Goal: Find specific page/section: Find specific page/section

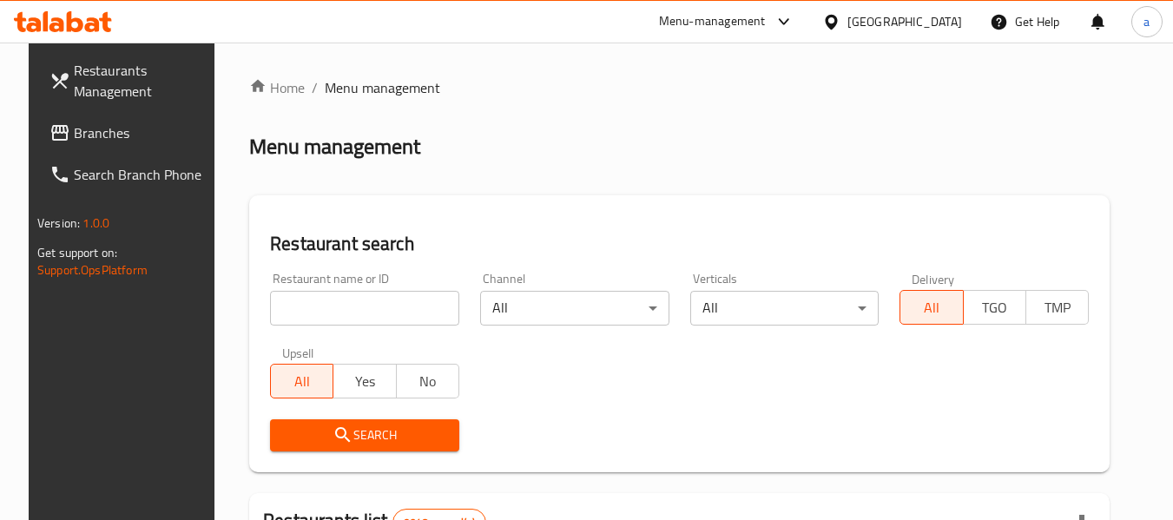
click at [841, 22] on icon at bounding box center [831, 22] width 18 height 18
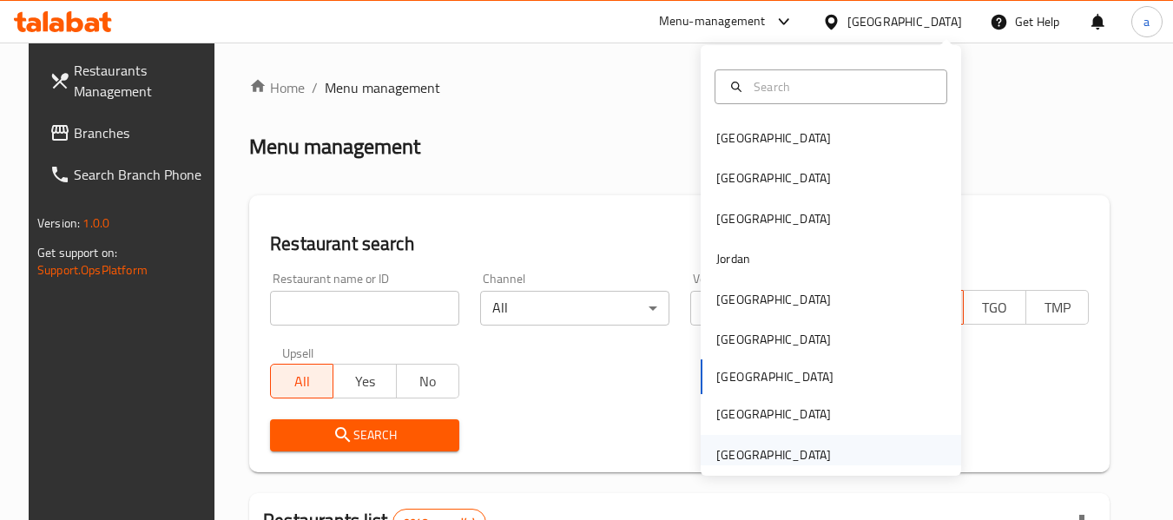
click at [760, 461] on div "[GEOGRAPHIC_DATA]" at bounding box center [773, 454] width 115 height 19
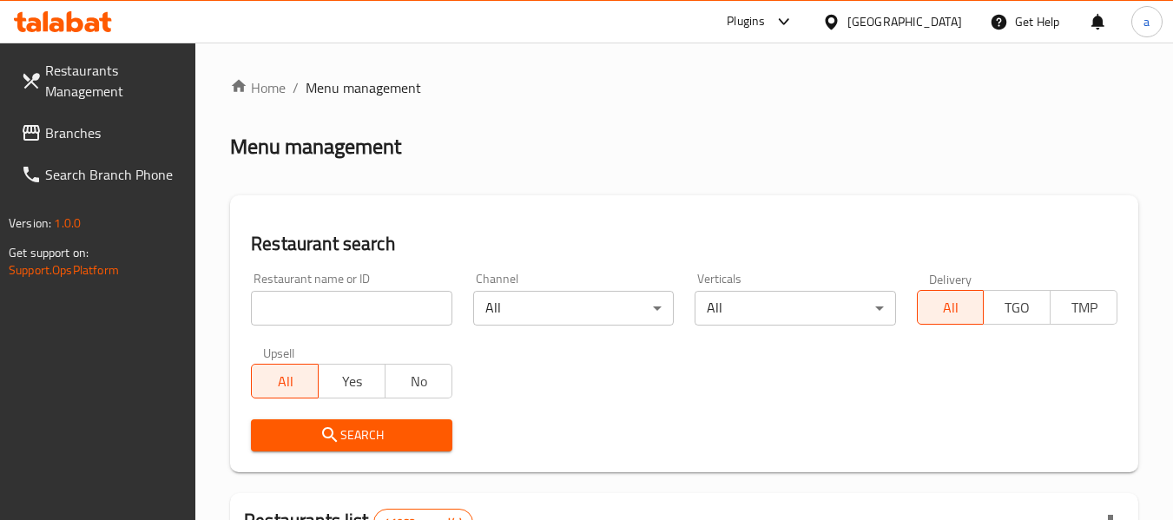
click at [83, 132] on span "Branches" at bounding box center [113, 132] width 137 height 21
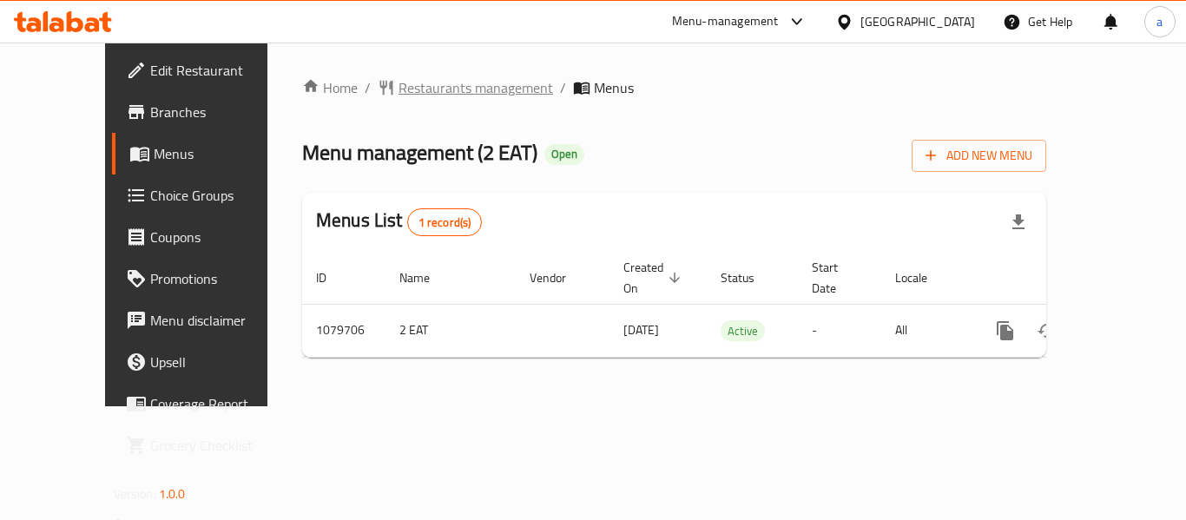
click at [411, 89] on span "Restaurants management" at bounding box center [476, 87] width 155 height 21
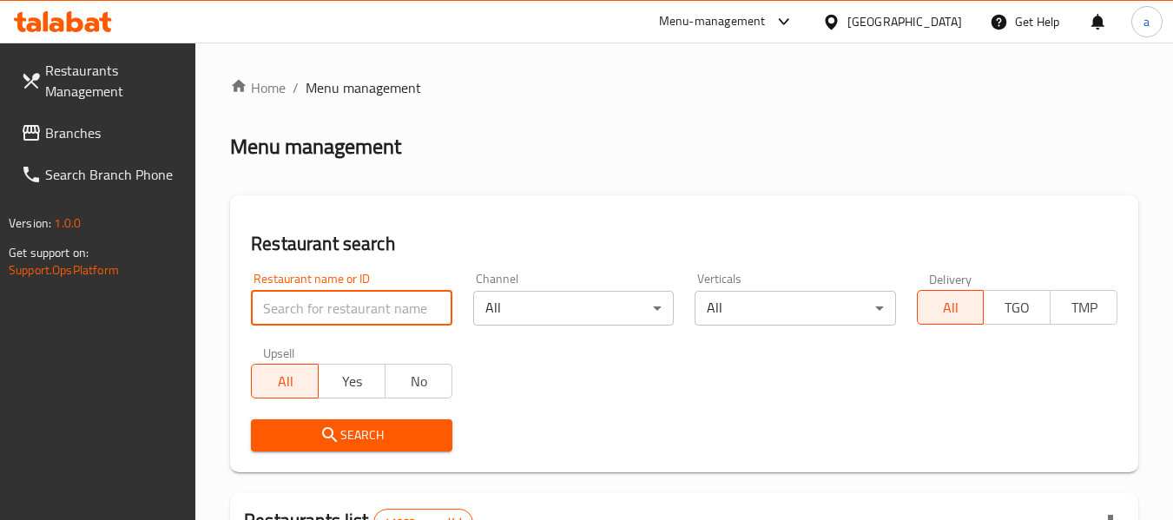
click at [360, 300] on input "search" at bounding box center [351, 308] width 201 height 35
paste input "664156"
type input "664156"
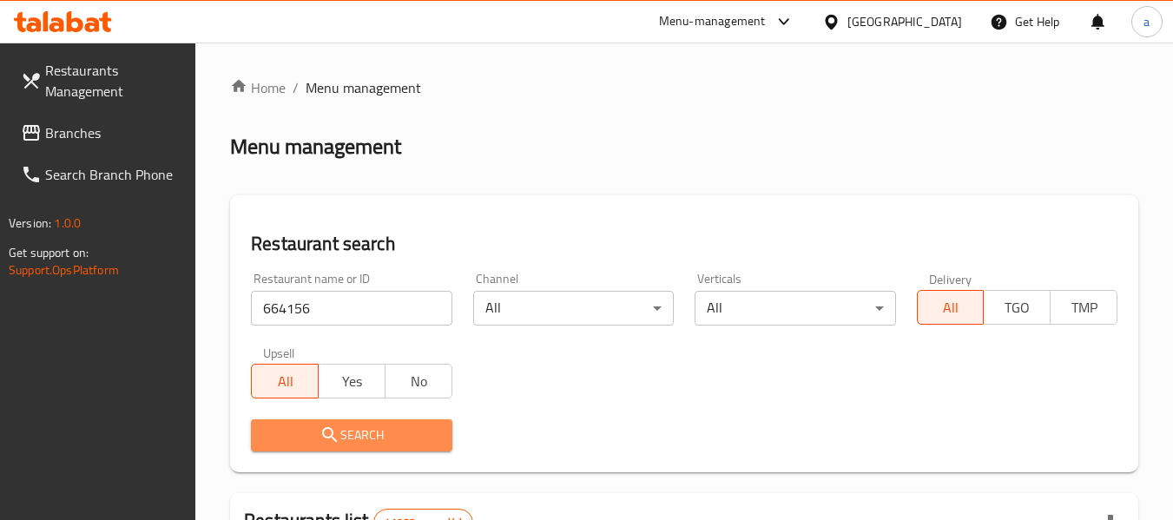
click at [383, 430] on span "Search" at bounding box center [351, 436] width 173 height 22
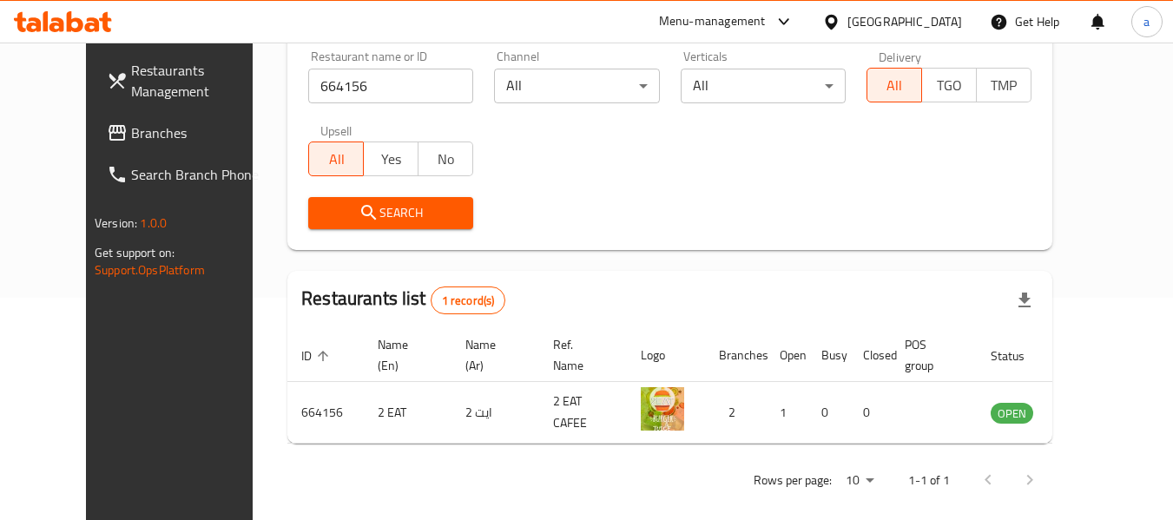
scroll to position [240, 0]
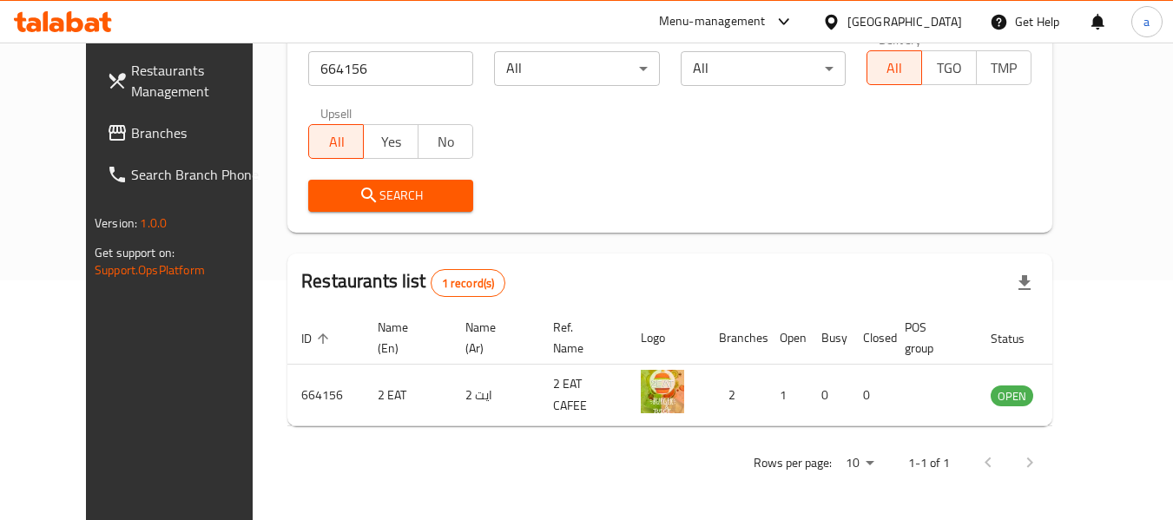
click at [909, 23] on div "[GEOGRAPHIC_DATA]" at bounding box center [904, 21] width 115 height 19
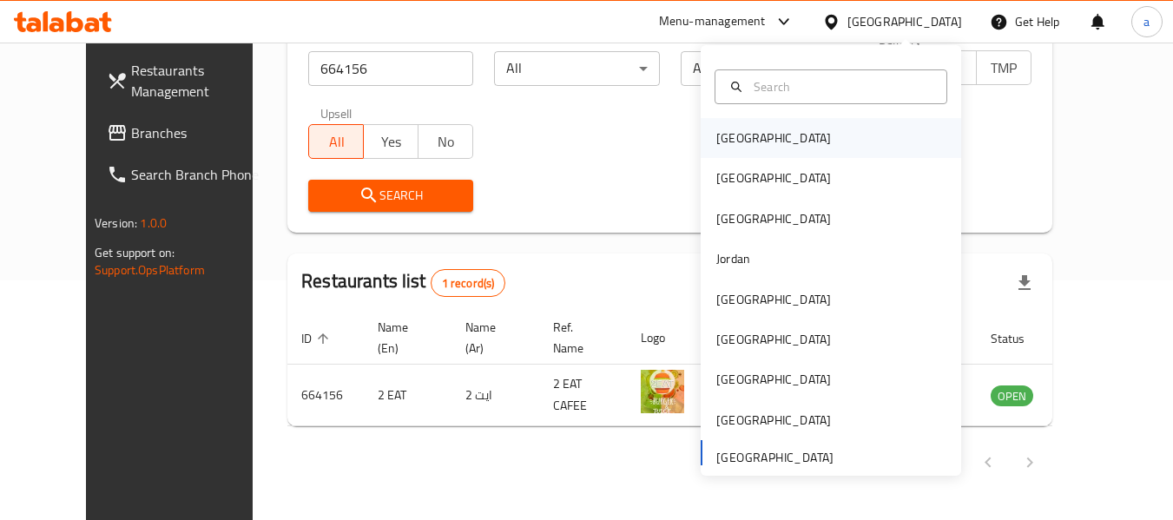
click at [766, 140] on div "[GEOGRAPHIC_DATA]" at bounding box center [831, 138] width 260 height 40
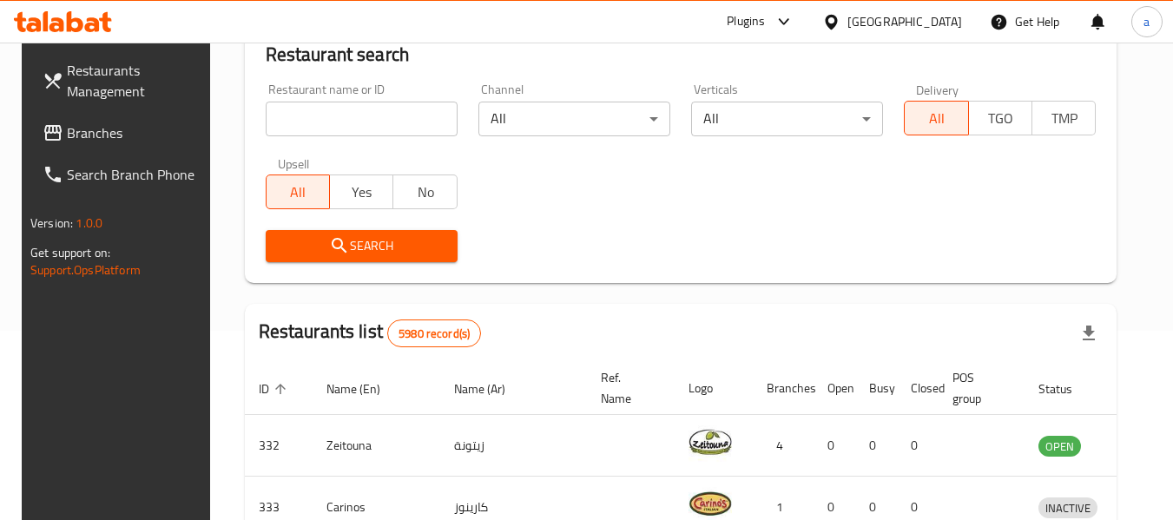
scroll to position [240, 0]
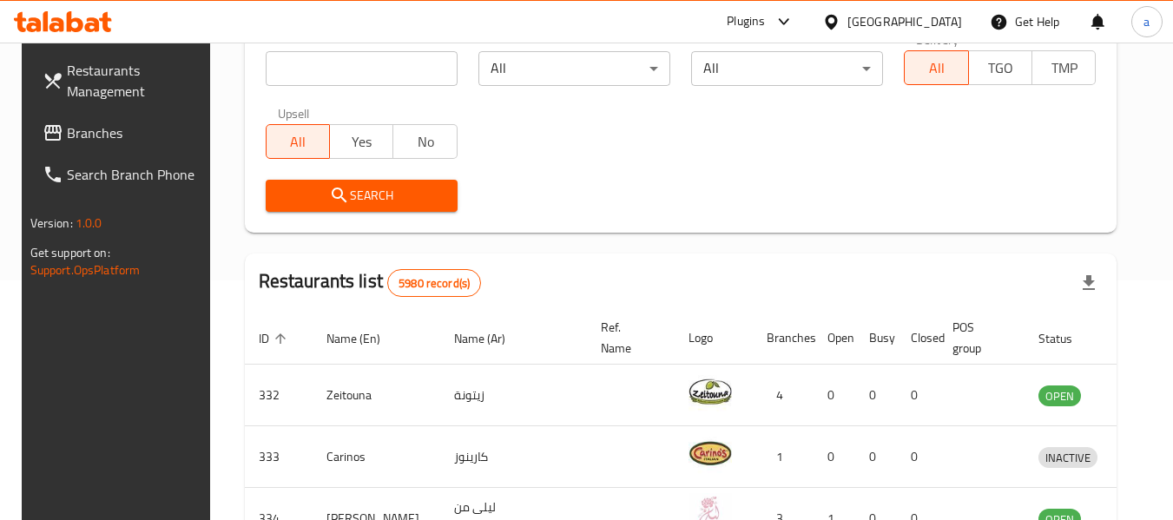
click at [102, 136] on span "Branches" at bounding box center [135, 132] width 137 height 21
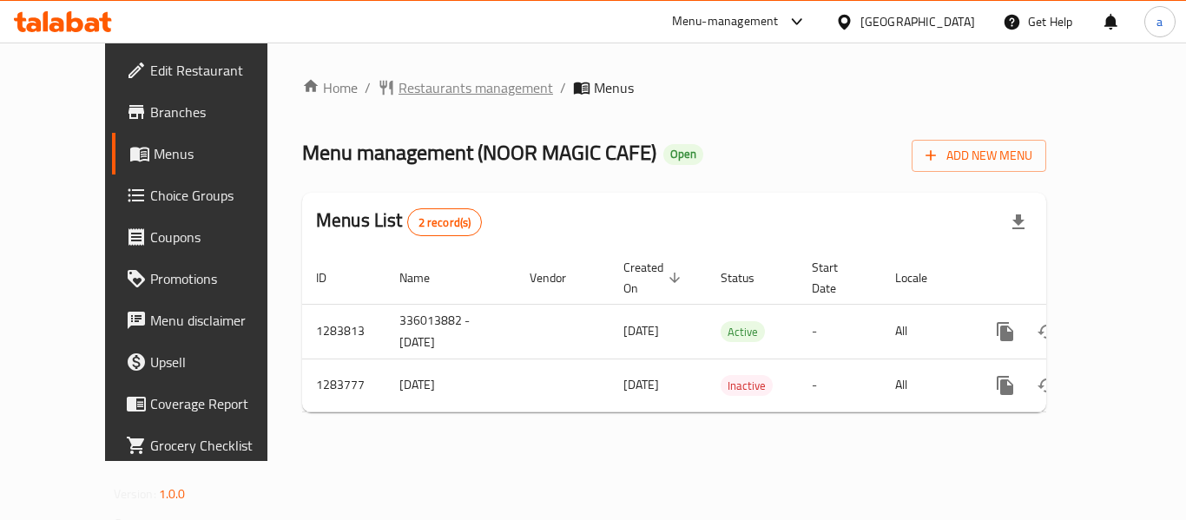
click at [438, 94] on span "Restaurants management" at bounding box center [476, 87] width 155 height 21
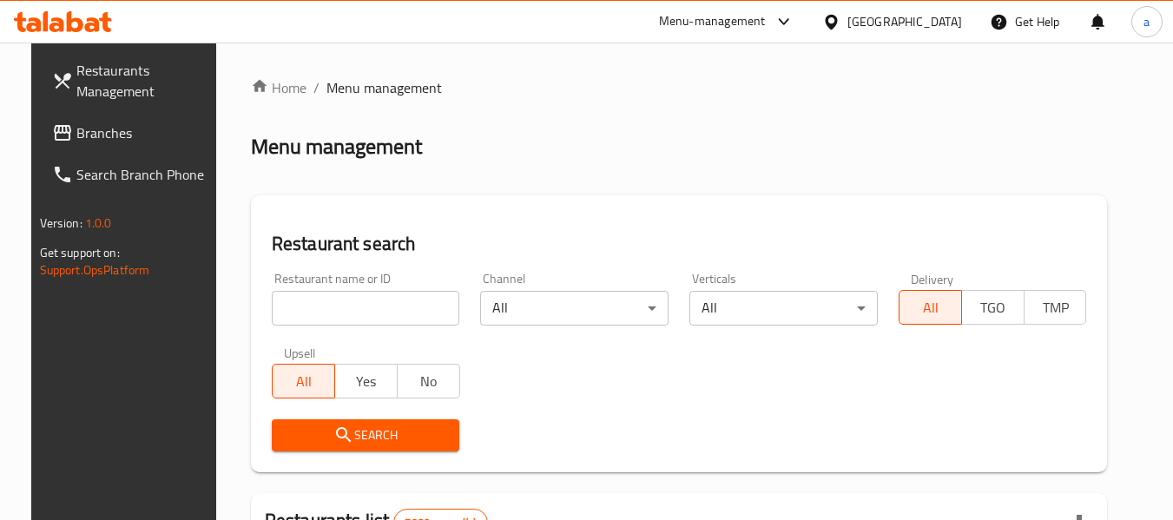
click at [370, 299] on input "search" at bounding box center [366, 308] width 188 height 35
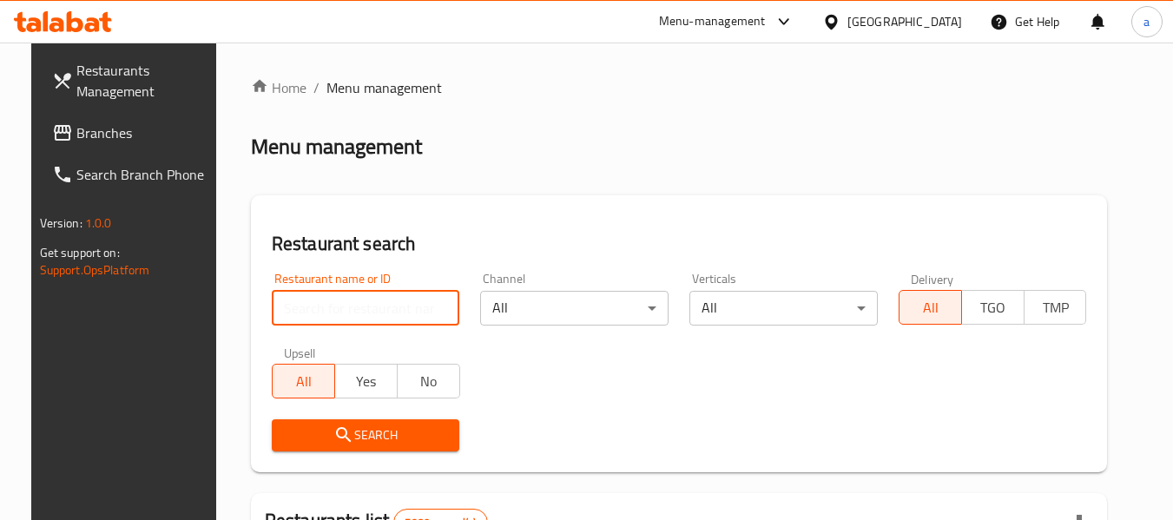
paste input "695426"
type input "695426"
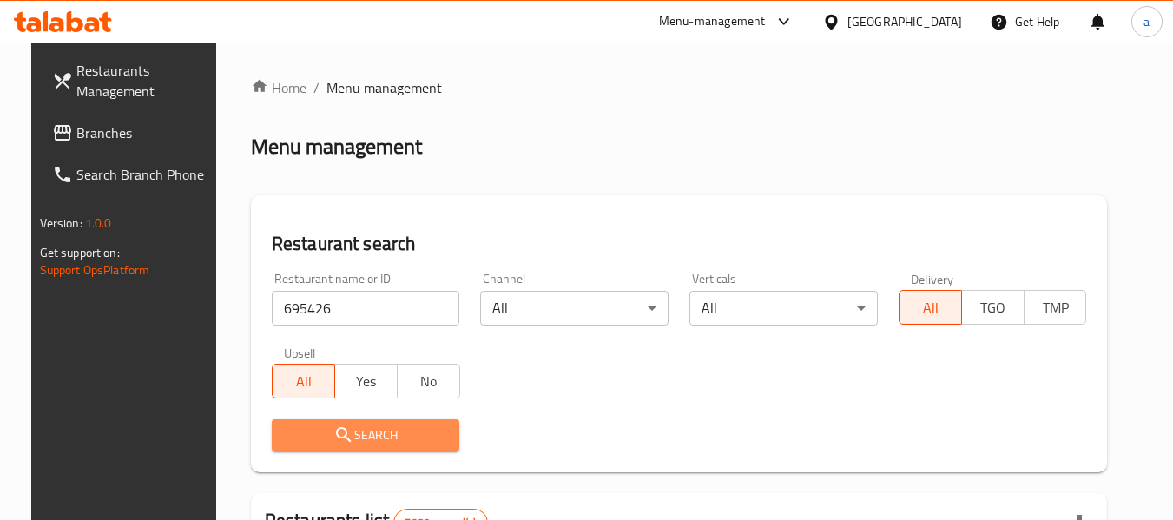
click at [358, 427] on span "Search" at bounding box center [366, 436] width 161 height 22
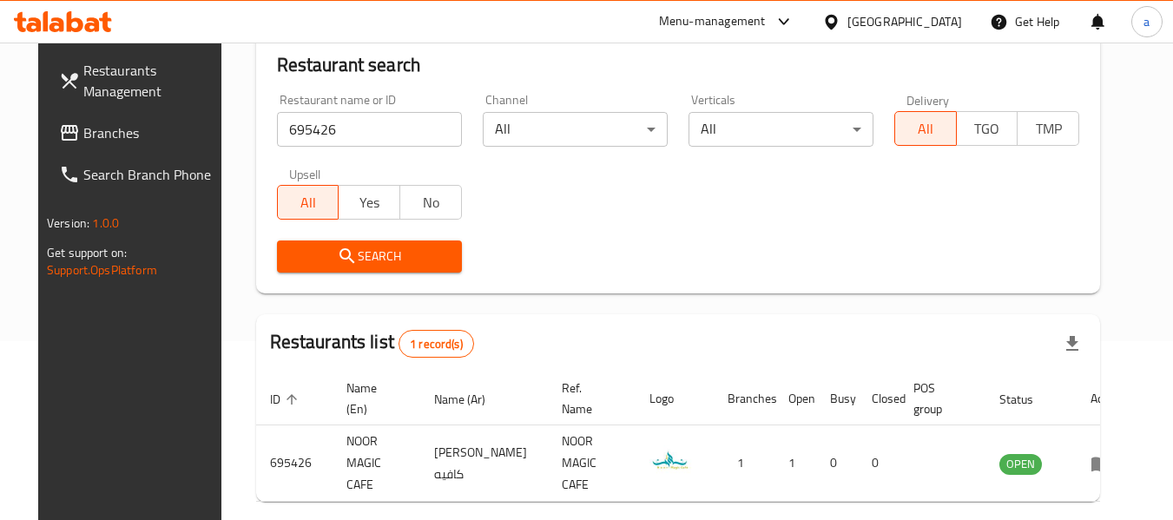
scroll to position [240, 0]
